Goal: Transaction & Acquisition: Purchase product/service

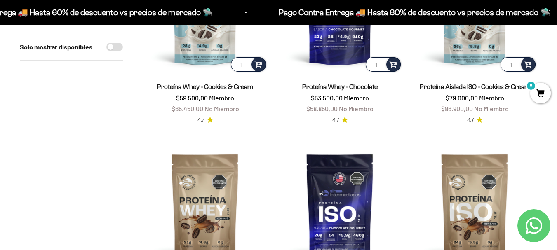
scroll to position [618, 0]
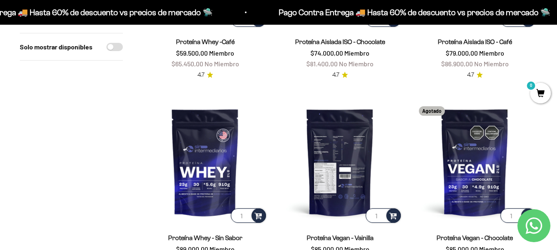
click at [346, 176] on img at bounding box center [339, 162] width 125 height 125
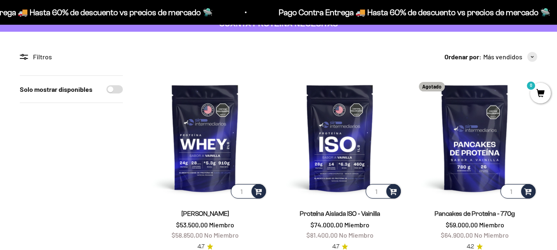
scroll to position [82, 0]
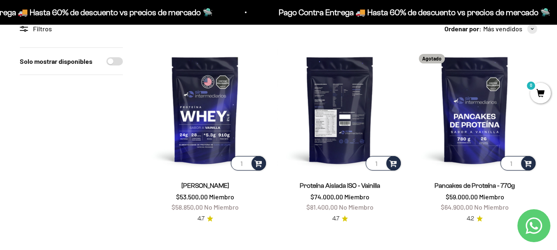
click at [328, 133] on img at bounding box center [339, 109] width 125 height 125
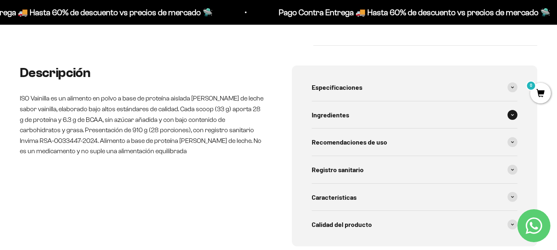
click at [509, 115] on span at bounding box center [512, 115] width 10 height 10
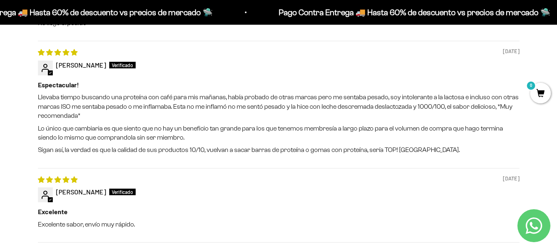
scroll to position [948, 0]
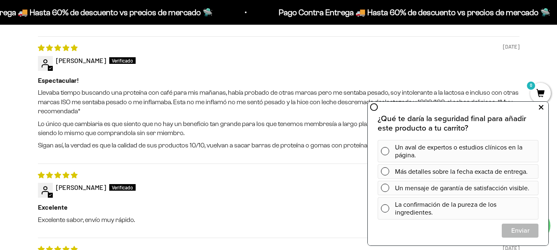
click at [541, 108] on icon at bounding box center [541, 107] width 5 height 11
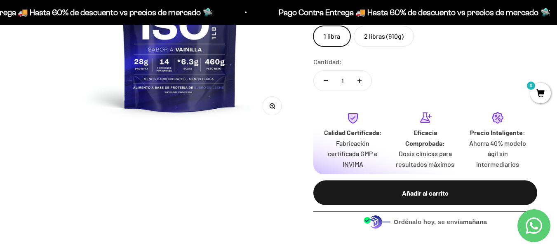
scroll to position [0, 0]
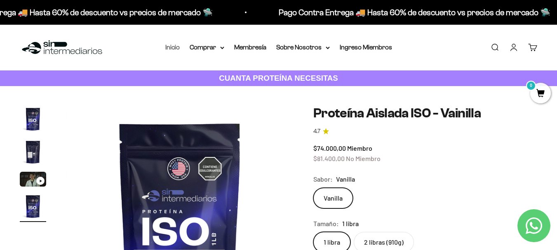
click at [173, 47] on link "Inicio" at bounding box center [172, 47] width 14 height 7
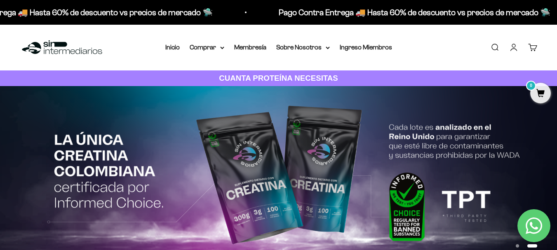
click at [499, 46] on link "Buscar" at bounding box center [494, 47] width 9 height 9
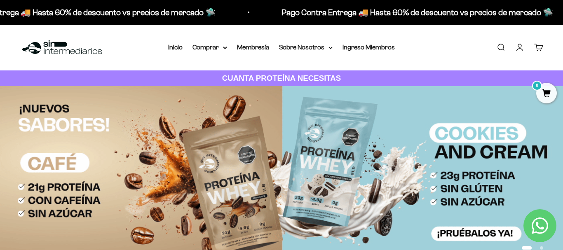
click at [0, 0] on input "Buscar" at bounding box center [0, 0] width 0 height 0
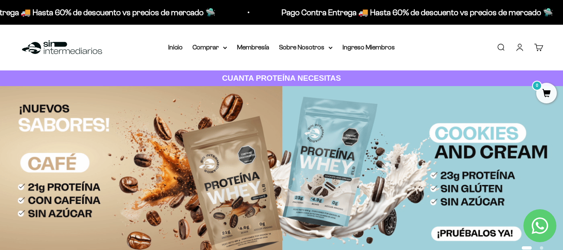
scroll to position [166, 0]
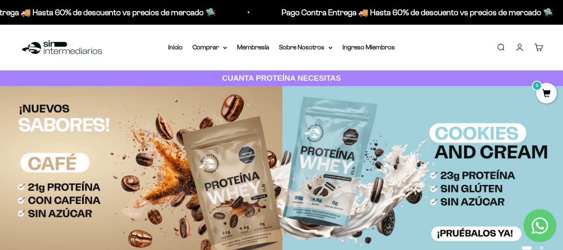
type input "proteina"
click at [0, 0] on span "Proteína Aislada ISO - Vainilla" at bounding box center [0, 0] width 0 height 0
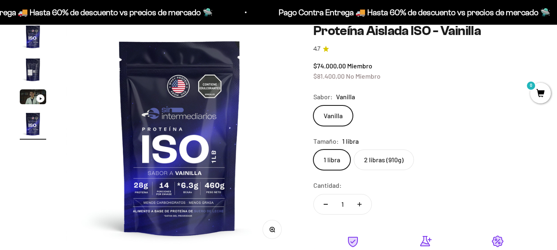
scroll to position [82, 0]
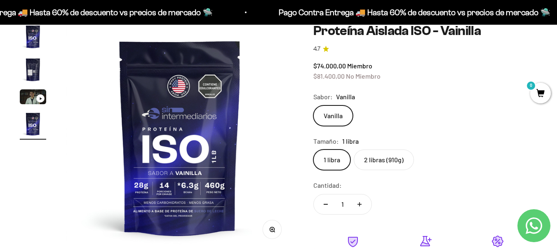
click at [376, 158] on label "2 libras (910g)" at bounding box center [384, 160] width 60 height 21
click at [313, 150] on input "2 libras (910g)" at bounding box center [313, 149] width 0 height 0
click at [326, 157] on label "1 libra" at bounding box center [331, 160] width 37 height 21
click at [313, 150] on input "1 libra" at bounding box center [313, 149] width 0 height 0
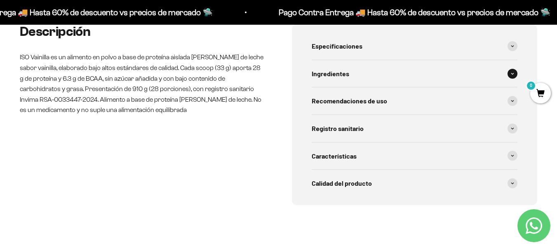
scroll to position [330, 0]
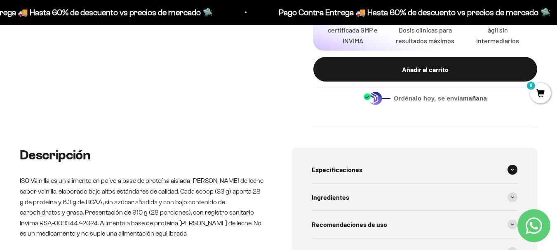
click at [513, 169] on icon at bounding box center [512, 170] width 3 height 2
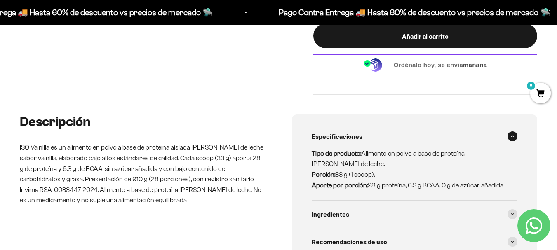
scroll to position [412, 0]
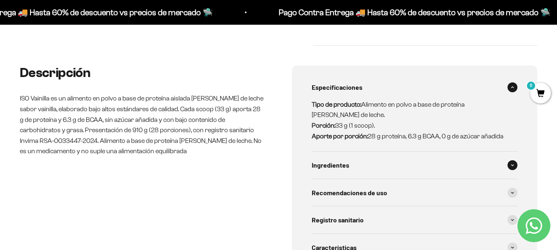
click at [510, 165] on span at bounding box center [512, 165] width 10 height 10
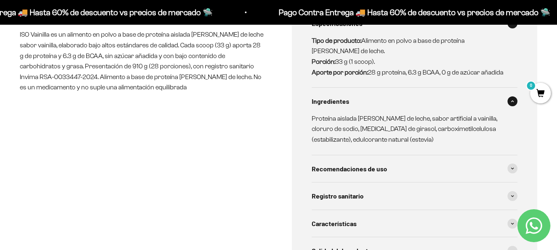
scroll to position [494, 0]
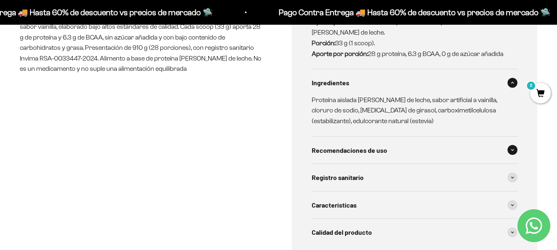
click at [511, 148] on span at bounding box center [512, 150] width 10 height 10
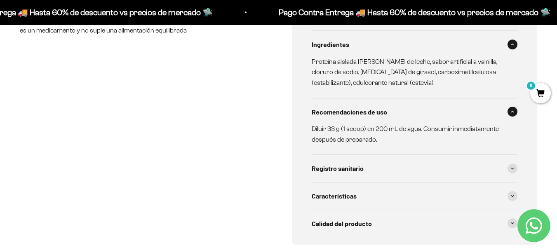
scroll to position [577, 0]
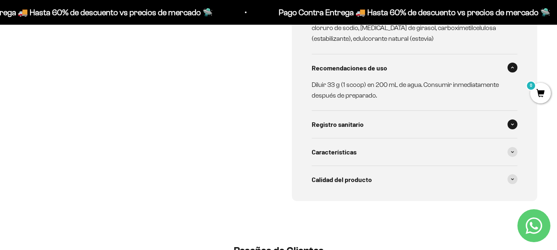
click at [512, 124] on icon at bounding box center [512, 124] width 2 height 1
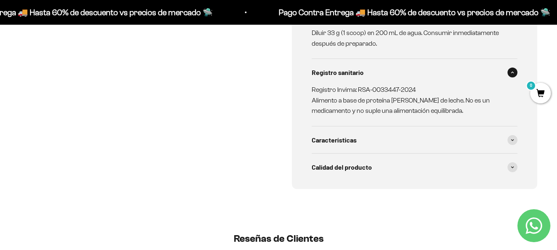
scroll to position [700, 0]
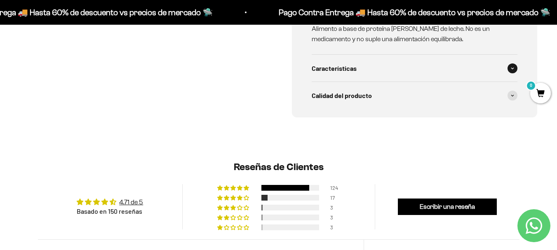
click at [515, 68] on span at bounding box center [512, 68] width 10 height 10
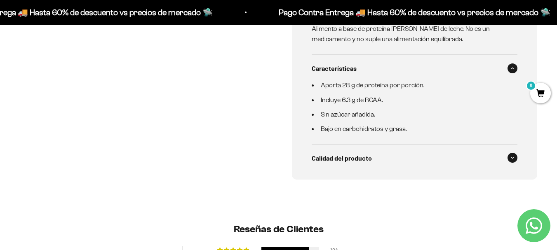
click at [515, 159] on span at bounding box center [512, 158] width 10 height 10
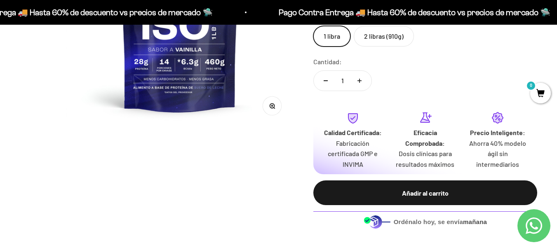
scroll to position [41, 0]
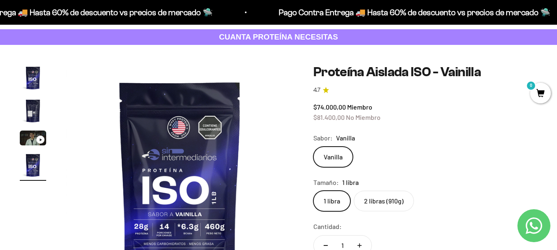
click at [35, 112] on img "Ir al artículo 2" at bounding box center [33, 111] width 26 height 26
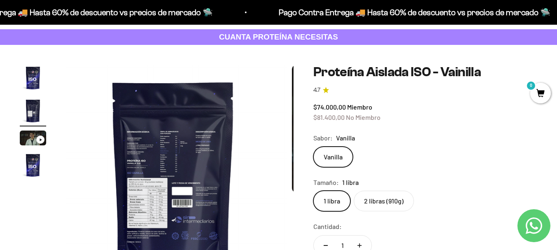
scroll to position [0, 232]
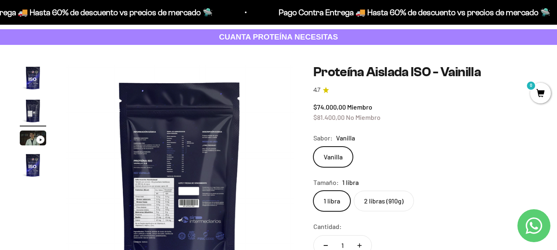
click at [187, 181] on img at bounding box center [179, 178] width 227 height 227
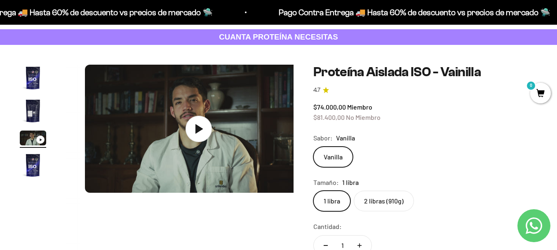
scroll to position [0, 465]
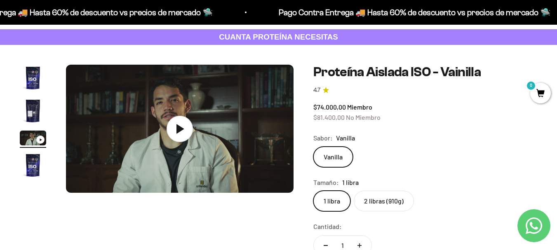
click at [45, 111] on img "Ir al artículo 2" at bounding box center [33, 111] width 26 height 26
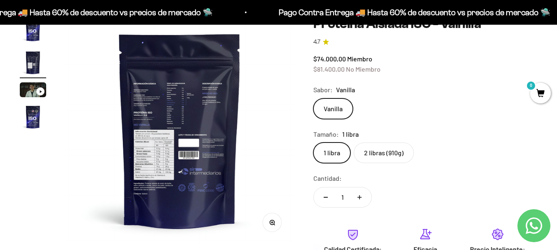
scroll to position [82, 0]
